Goal: Task Accomplishment & Management: Complete application form

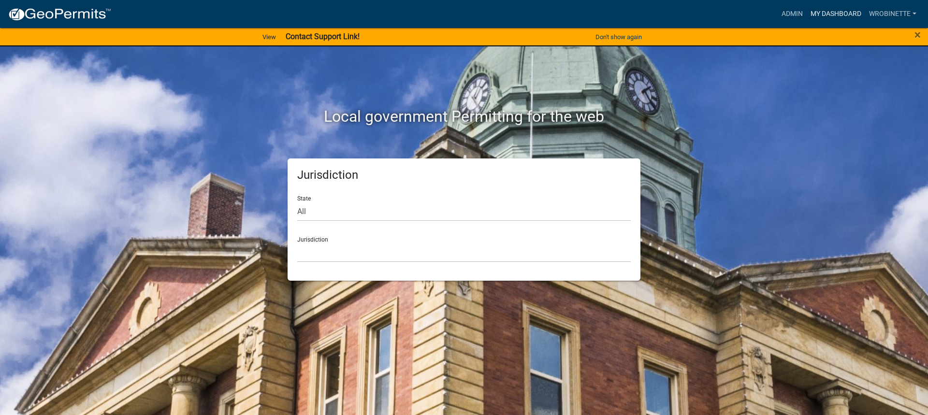
click at [843, 13] on link "My Dashboard" at bounding box center [836, 14] width 58 height 18
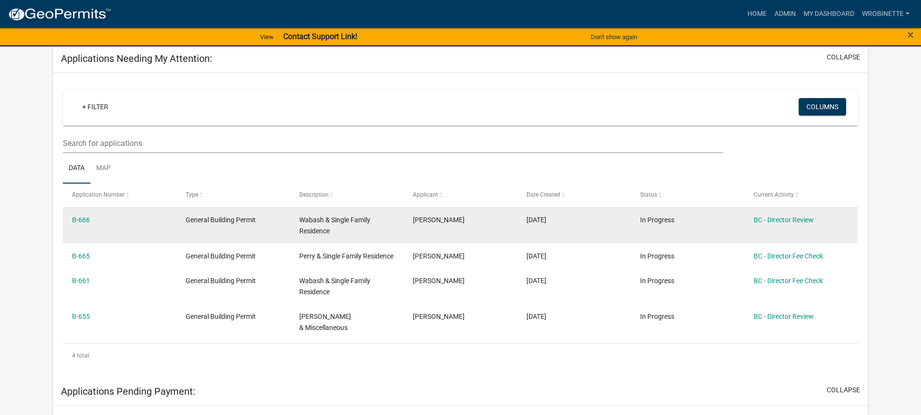
scroll to position [145, 0]
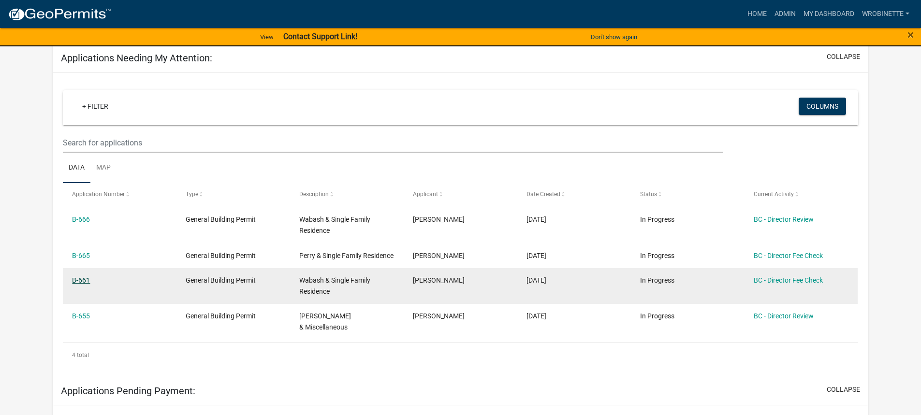
click at [83, 284] on link "B-661" at bounding box center [81, 280] width 18 height 8
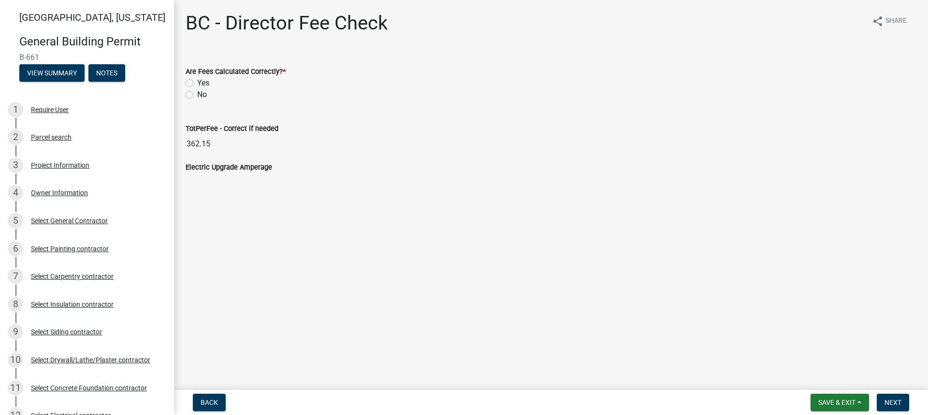
click at [188, 79] on div "Yes" at bounding box center [551, 83] width 731 height 12
click at [197, 82] on label "Yes" at bounding box center [203, 83] width 12 height 12
click at [197, 82] on input "Yes" at bounding box center [200, 80] width 6 height 6
radio input "true"
click at [897, 400] on span "Next" at bounding box center [892, 403] width 17 height 8
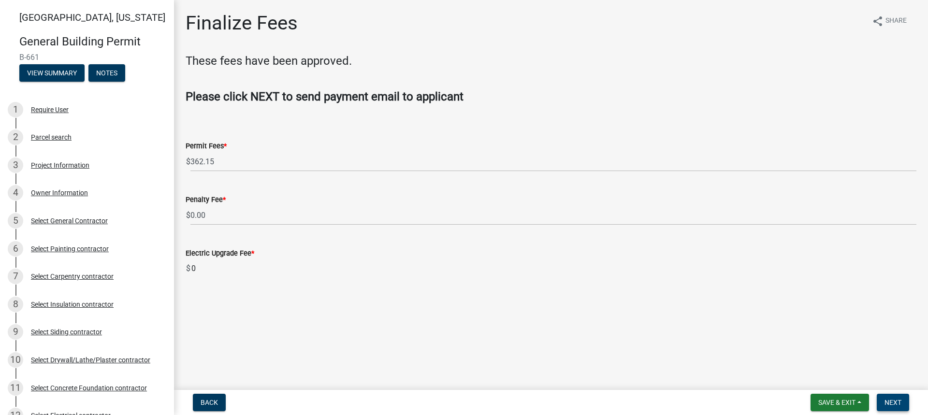
click at [889, 401] on span "Next" at bounding box center [892, 403] width 17 height 8
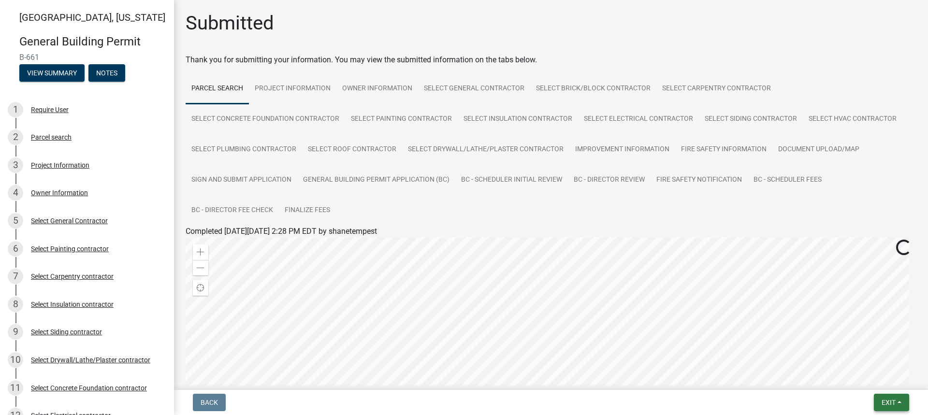
click at [890, 403] on span "Exit" at bounding box center [889, 403] width 14 height 8
click at [877, 380] on button "Save & Exit" at bounding box center [870, 377] width 77 height 23
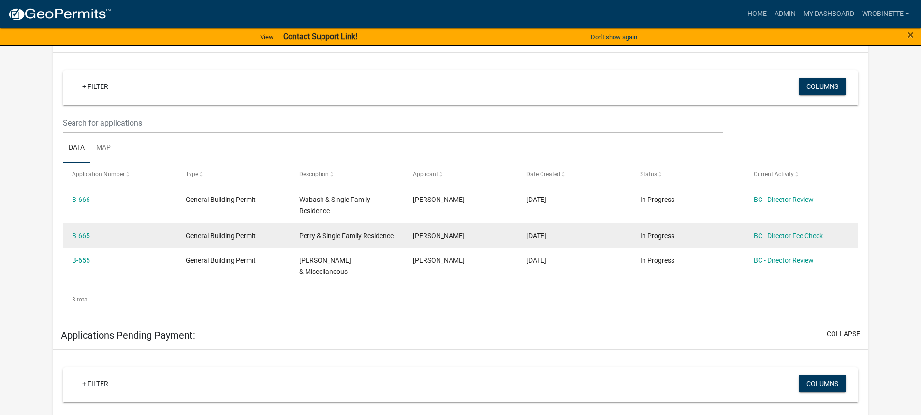
scroll to position [164, 0]
click at [87, 236] on link "B-665" at bounding box center [81, 237] width 18 height 8
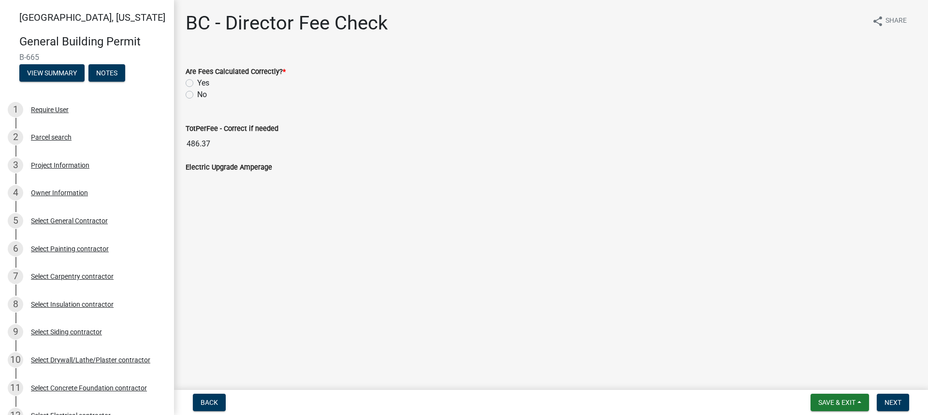
click at [197, 83] on label "Yes" at bounding box center [203, 83] width 12 height 12
click at [197, 83] on input "Yes" at bounding box center [200, 80] width 6 height 6
radio input "true"
click at [893, 401] on span "Next" at bounding box center [892, 403] width 17 height 8
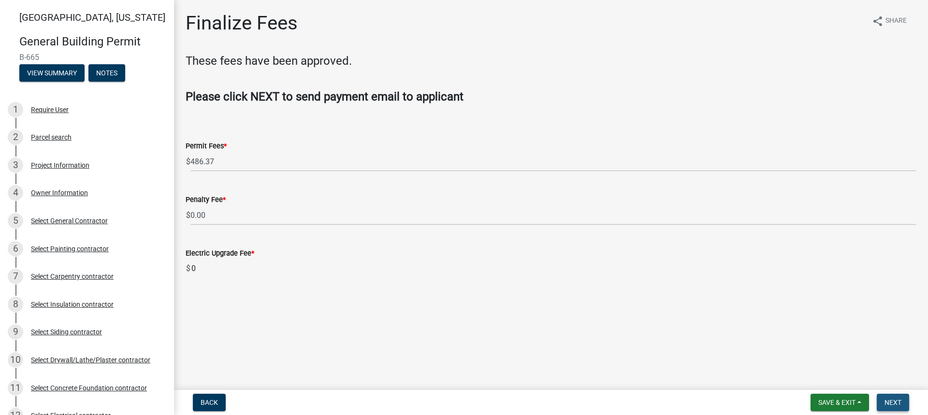
click at [897, 403] on span "Next" at bounding box center [892, 403] width 17 height 8
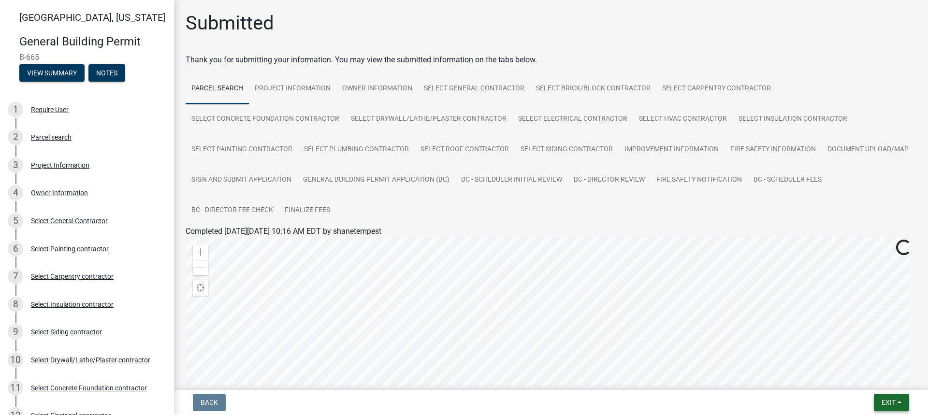
click at [896, 402] on span "Exit" at bounding box center [889, 403] width 14 height 8
click at [861, 377] on button "Save & Exit" at bounding box center [870, 377] width 77 height 23
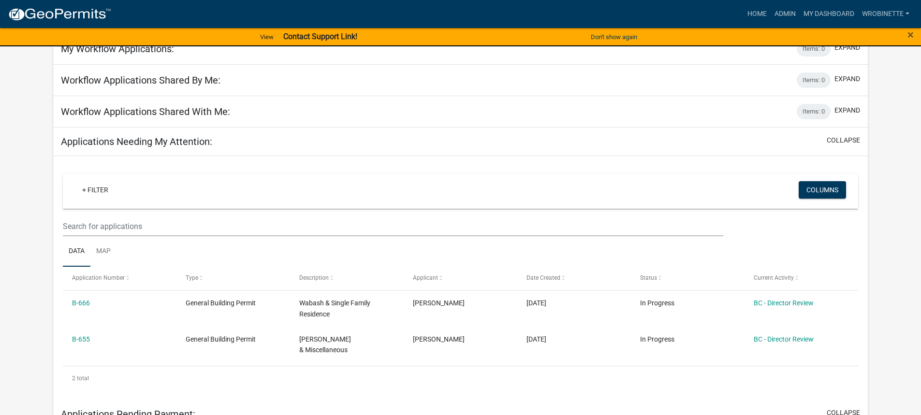
scroll to position [145, 0]
